Goal: Transaction & Acquisition: Purchase product/service

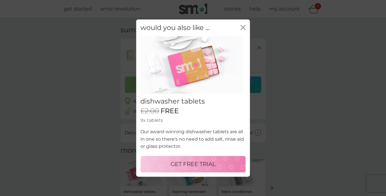
click at [245, 26] on icon "close" at bounding box center [244, 27] width 2 height 5
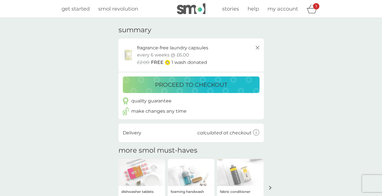
click at [196, 83] on p "proceed to checkout" at bounding box center [191, 84] width 72 height 9
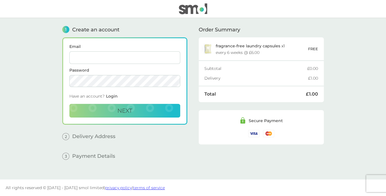
click at [356, 73] on main "1 Create an account Email Password Have an account? Login Next 2 Delivery Addre…" at bounding box center [193, 98] width 386 height 161
click at [198, 8] on img at bounding box center [193, 8] width 28 height 11
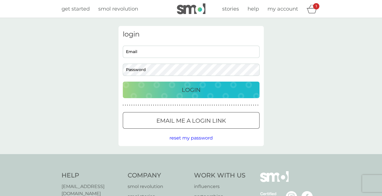
click at [310, 9] on icon "basket" at bounding box center [311, 9] width 11 height 9
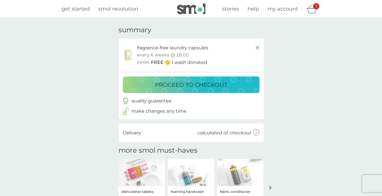
click at [257, 46] on icon at bounding box center [257, 47] width 7 height 7
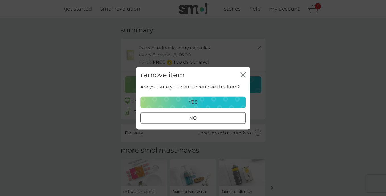
click at [219, 104] on div "yes" at bounding box center [193, 101] width 98 height 7
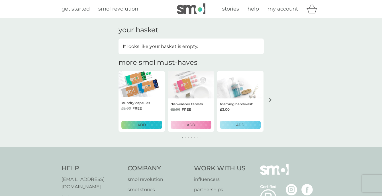
click at [287, 8] on span "my account" at bounding box center [282, 9] width 30 height 6
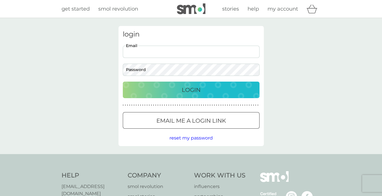
click at [170, 52] on input "Email" at bounding box center [191, 52] width 137 height 12
type input "[EMAIL_ADDRESS][DOMAIN_NAME]"
click at [182, 120] on div at bounding box center [191, 121] width 20 height 6
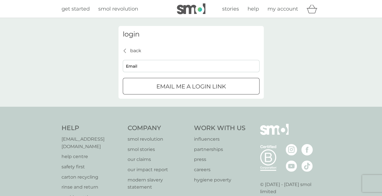
click at [149, 63] on input "Email" at bounding box center [191, 66] width 137 height 12
type input "[EMAIL_ADDRESS][DOMAIN_NAME]"
click at [166, 85] on p "Email me a login link" at bounding box center [190, 86] width 69 height 9
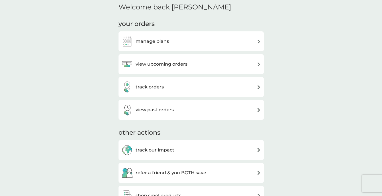
scroll to position [150, 0]
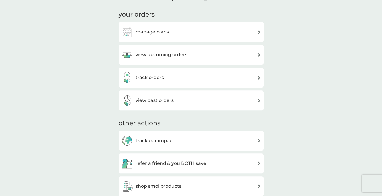
click at [201, 32] on div "manage plans" at bounding box center [190, 31] width 139 height 11
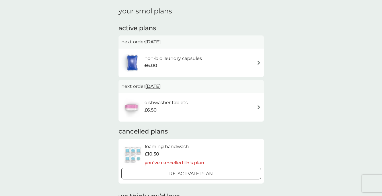
scroll to position [90, 0]
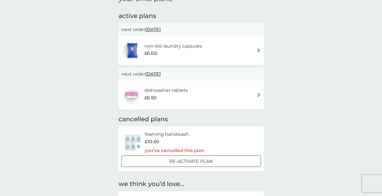
click at [159, 30] on span "[DATE]" at bounding box center [152, 29] width 15 height 11
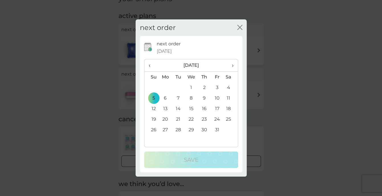
click at [154, 118] on td "19" at bounding box center [151, 119] width 15 height 11
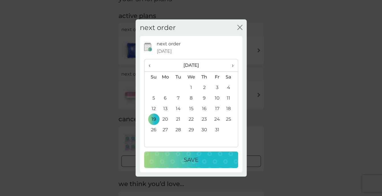
click at [200, 157] on div "Save" at bounding box center [191, 159] width 83 height 9
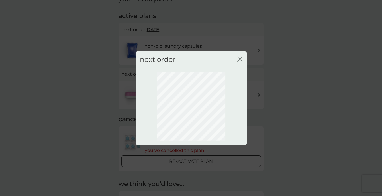
scroll to position [43, 0]
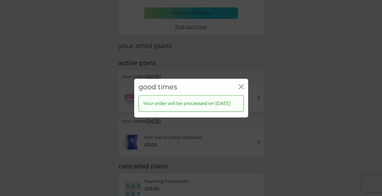
click at [237, 81] on div "good times close" at bounding box center [191, 86] width 114 height 17
click at [242, 84] on icon "close" at bounding box center [242, 86] width 2 height 5
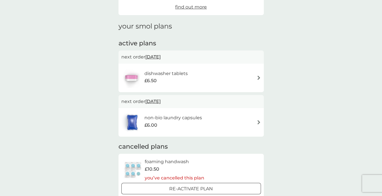
scroll to position [73, 0]
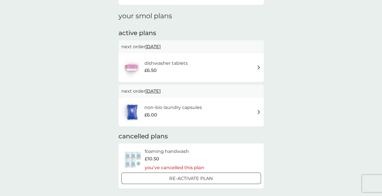
click at [177, 63] on h6 "dishwasher tablets" at bounding box center [165, 62] width 43 height 7
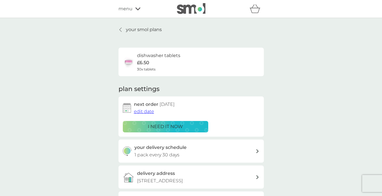
click at [143, 28] on p "your smol plans" at bounding box center [144, 29] width 36 height 7
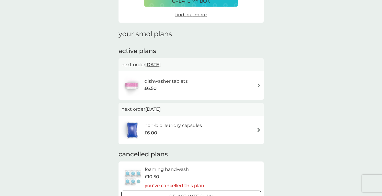
scroll to position [60, 0]
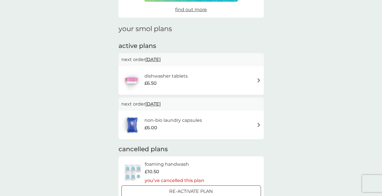
click at [181, 119] on h6 "non-bio laundry capsules" at bounding box center [172, 119] width 57 height 7
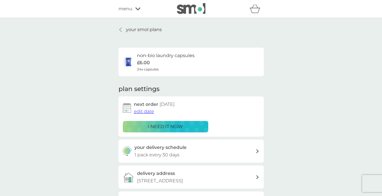
scroll to position [30, 0]
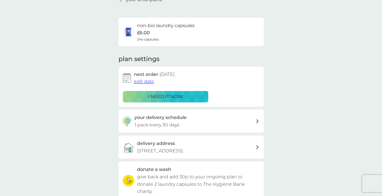
click at [212, 124] on div "your delivery schedule 1 pack every 30 days" at bounding box center [194, 121] width 121 height 15
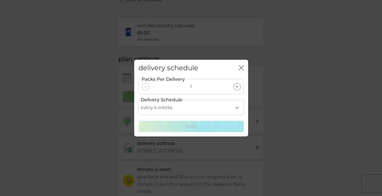
click at [138, 100] on select "every 1 week every 2 weeks every 3 weeks every 4 weeks every 5 weeks every 6 we…" at bounding box center [190, 107] width 105 height 15
select select "35"
click option "every 5 weeks" at bounding box center [0, 0] width 0 height 0
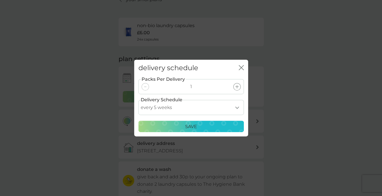
click at [201, 125] on div "Save" at bounding box center [191, 126] width 98 height 7
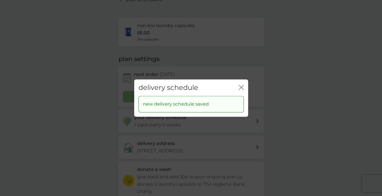
click at [240, 86] on icon "close" at bounding box center [240, 87] width 2 height 5
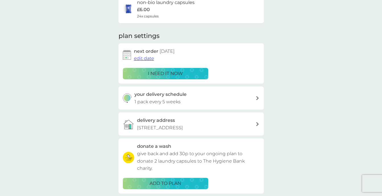
scroll to position [0, 0]
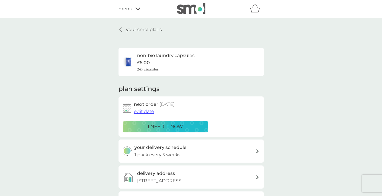
click at [139, 29] on p "your smol plans" at bounding box center [144, 29] width 36 height 7
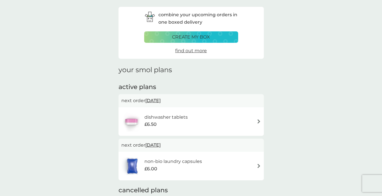
scroll to position [60, 0]
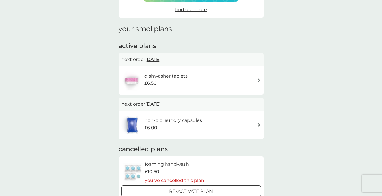
click at [206, 120] on div "non-bio laundry capsules £6.00" at bounding box center [175, 124] width 63 height 16
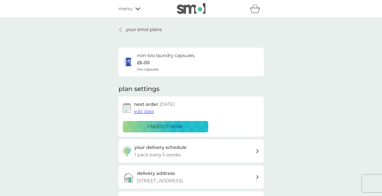
click at [187, 61] on div "non-bio laundry capsules £6.00 24x capsules" at bounding box center [165, 62] width 57 height 20
click at [150, 55] on h6 "non-bio laundry capsules" at bounding box center [165, 55] width 57 height 7
click at [145, 59] on p "£6.00" at bounding box center [143, 62] width 13 height 7
click at [129, 63] on img at bounding box center [128, 61] width 11 height 11
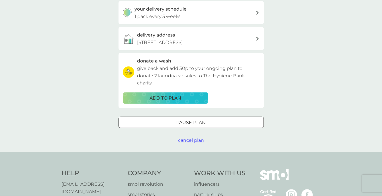
scroll to position [150, 0]
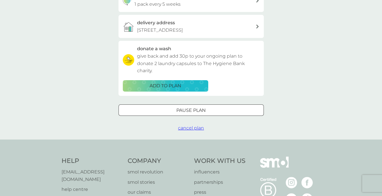
click at [193, 109] on div at bounding box center [191, 110] width 20 height 6
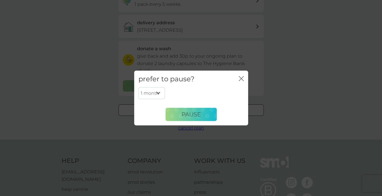
click at [138, 87] on select "1 month 2 months 3 months 4 months 5 months 6 months" at bounding box center [151, 93] width 26 height 12
select select "2"
click option "2 months" at bounding box center [0, 0] width 0 height 0
click at [186, 113] on span "Pause" at bounding box center [190, 114] width 19 height 7
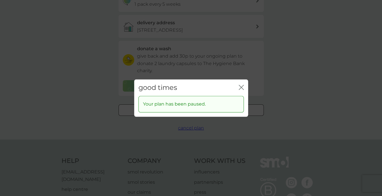
click at [240, 87] on icon "close" at bounding box center [240, 87] width 2 height 5
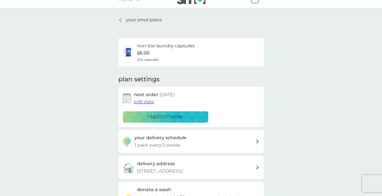
scroll to position [0, 0]
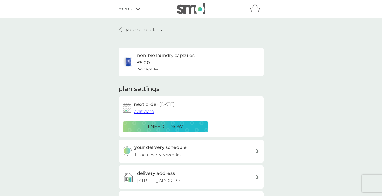
click at [146, 29] on p "your smol plans" at bounding box center [144, 29] width 36 height 7
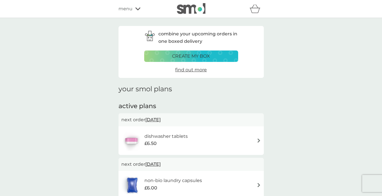
click at [127, 7] on span "menu" at bounding box center [125, 8] width 14 height 7
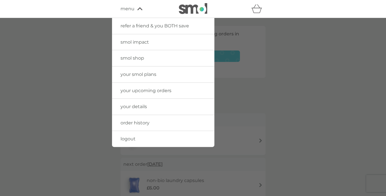
click at [131, 73] on span "your smol plans" at bounding box center [139, 73] width 36 height 5
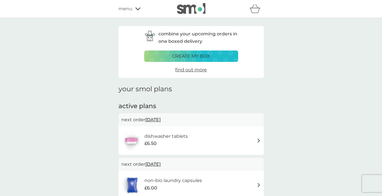
click at [127, 9] on span "menu" at bounding box center [125, 8] width 14 height 7
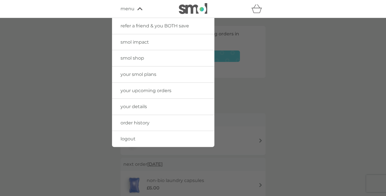
click at [133, 57] on span "smol shop" at bounding box center [133, 57] width 24 height 5
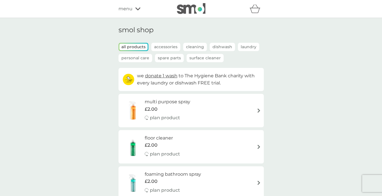
click at [244, 46] on p "Laundry" at bounding box center [248, 47] width 21 height 8
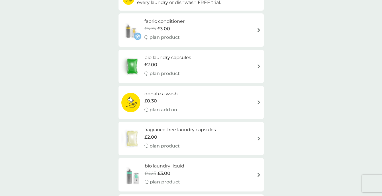
scroll to position [90, 0]
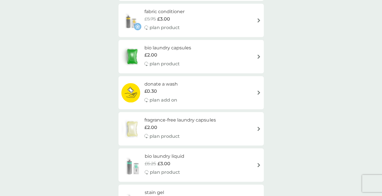
click at [246, 128] on div "fragrance-free laundry capsules £2.00 plan product" at bounding box center [190, 128] width 139 height 25
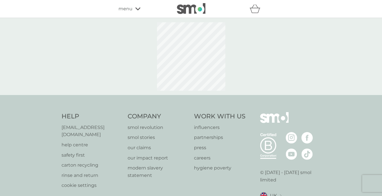
select select "42"
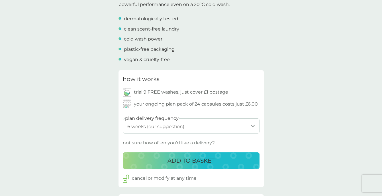
scroll to position [240, 0]
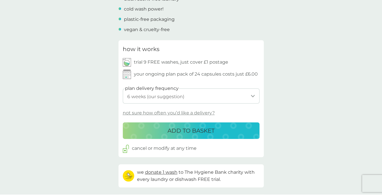
click at [192, 128] on p "ADD TO BASKET" at bounding box center [190, 130] width 47 height 9
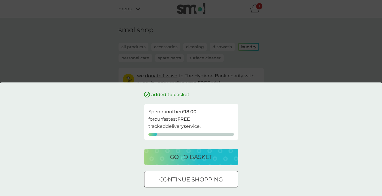
click at [190, 179] on div at bounding box center [190, 178] width 5 height 5
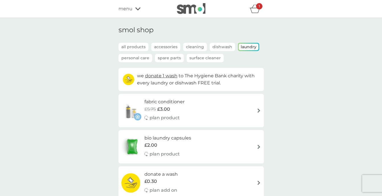
click at [254, 7] on icon "basket" at bounding box center [254, 8] width 11 height 9
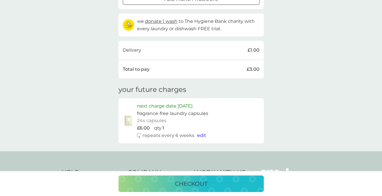
scroll to position [180, 0]
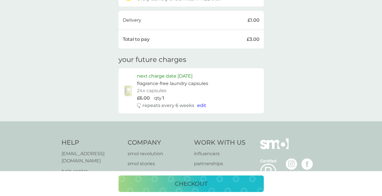
click at [195, 182] on p "checkout" at bounding box center [191, 183] width 32 height 9
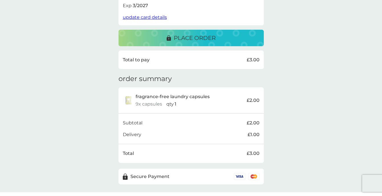
scroll to position [143, 0]
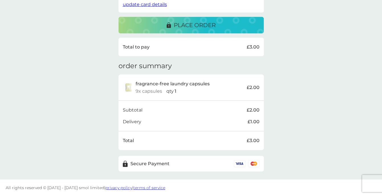
click at [192, 22] on p "place order" at bounding box center [195, 24] width 42 height 9
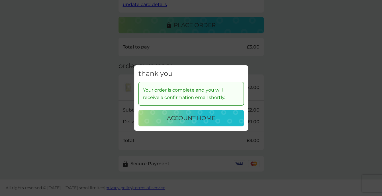
click at [184, 121] on p "account home" at bounding box center [191, 117] width 48 height 9
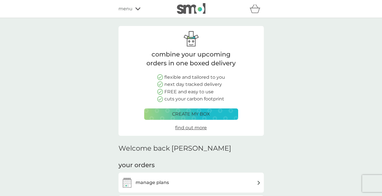
click at [196, 127] on span "find out more" at bounding box center [191, 127] width 32 height 5
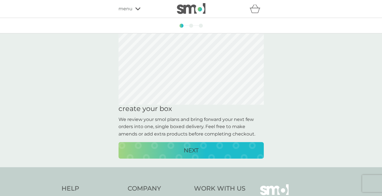
click at [187, 6] on img at bounding box center [191, 8] width 28 height 11
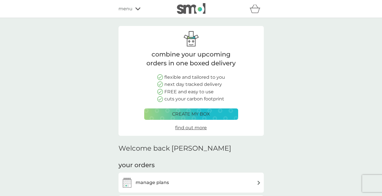
click at [192, 9] on img at bounding box center [191, 8] width 28 height 11
click at [130, 8] on span "menu" at bounding box center [125, 8] width 14 height 7
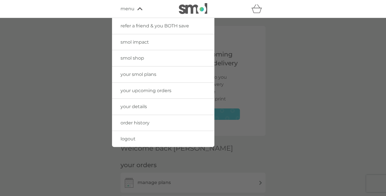
click at [132, 105] on span "your details" at bounding box center [134, 106] width 26 height 5
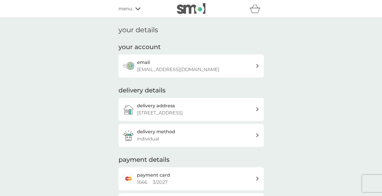
click at [255, 8] on icon "basket" at bounding box center [254, 8] width 11 height 9
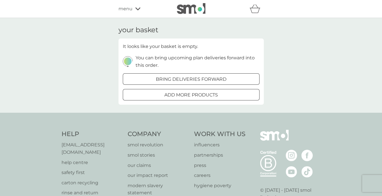
click at [323, 43] on div "your basket It looks like your basket is empty. You can bring upcoming plan del…" at bounding box center [191, 65] width 382 height 94
